Goal: Task Accomplishment & Management: Use online tool/utility

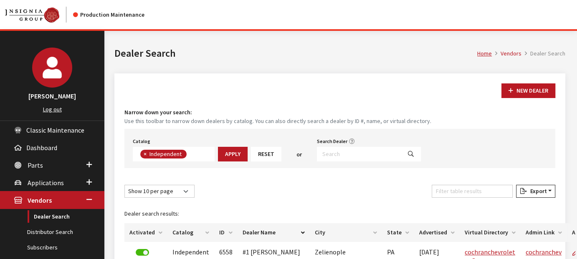
scroll to position [84, 0]
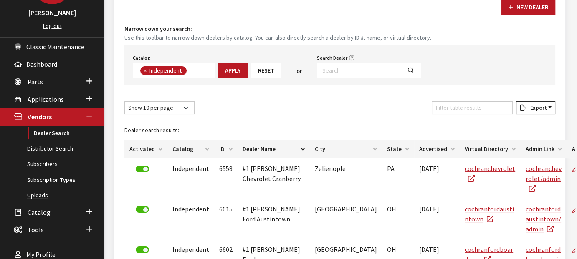
click at [47, 190] on link "Uploads" at bounding box center [52, 195] width 104 height 15
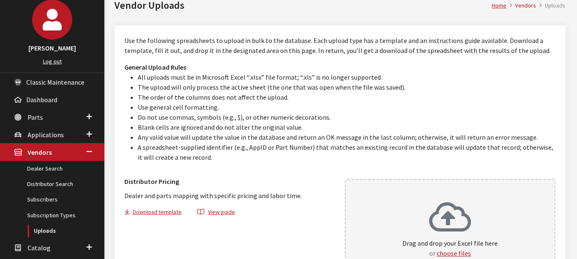
scroll to position [121, 0]
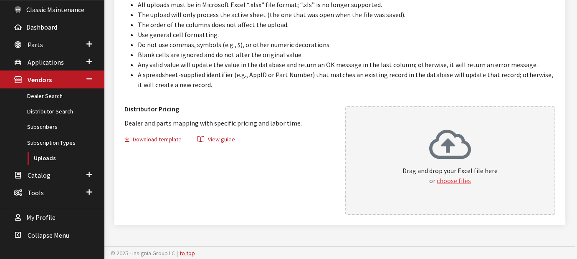
click at [448, 181] on button "choose files" at bounding box center [454, 181] width 34 height 10
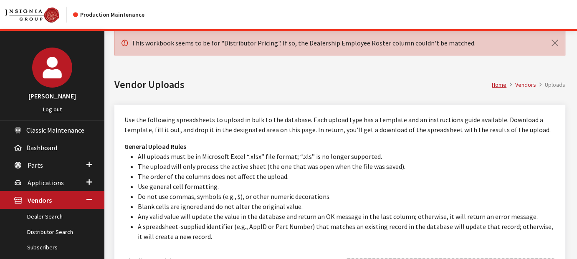
scroll to position [84, 0]
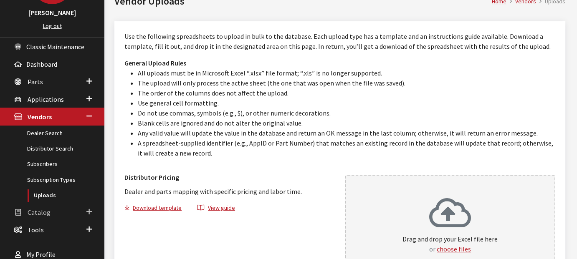
click at [42, 211] on span "Catalog" at bounding box center [39, 212] width 23 height 8
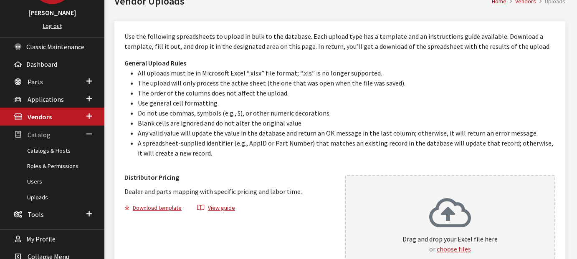
click at [43, 132] on span "Catalog" at bounding box center [39, 135] width 23 height 8
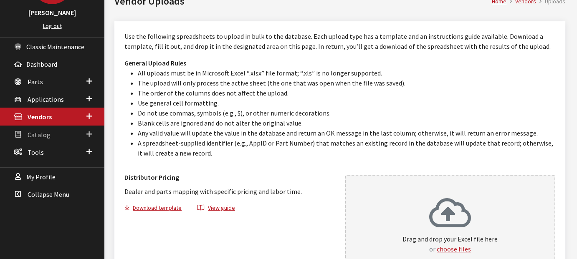
click at [43, 132] on span "Catalog" at bounding box center [39, 135] width 23 height 8
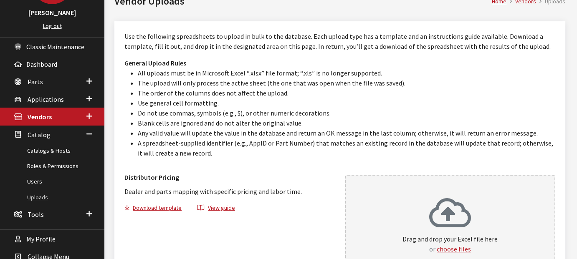
click at [37, 194] on link "Uploads" at bounding box center [52, 197] width 104 height 15
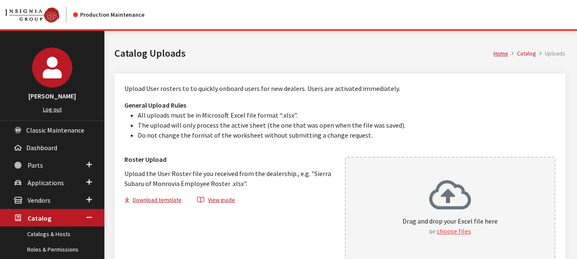
click at [453, 230] on button "choose files" at bounding box center [454, 231] width 34 height 10
